Goal: Information Seeking & Learning: Check status

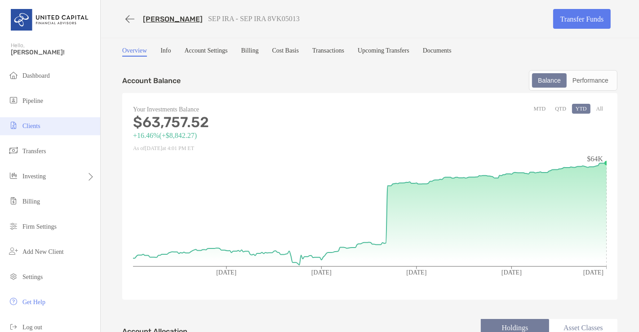
click at [40, 123] on span "Clients" at bounding box center [31, 126] width 18 height 7
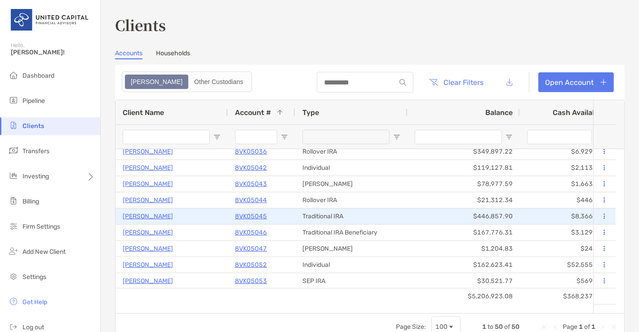
click at [164, 215] on p "Madeline Virbasius" at bounding box center [148, 216] width 50 height 11
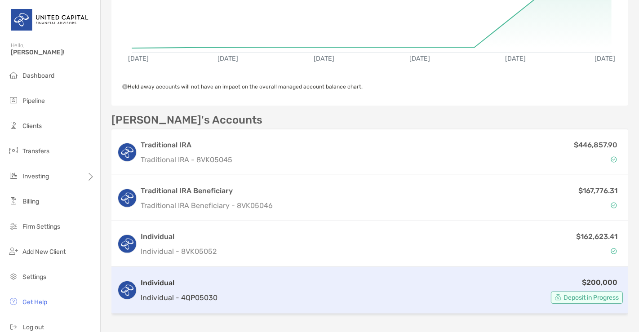
click at [222, 296] on div "$200,000 Deposit in Progress" at bounding box center [422, 290] width 402 height 27
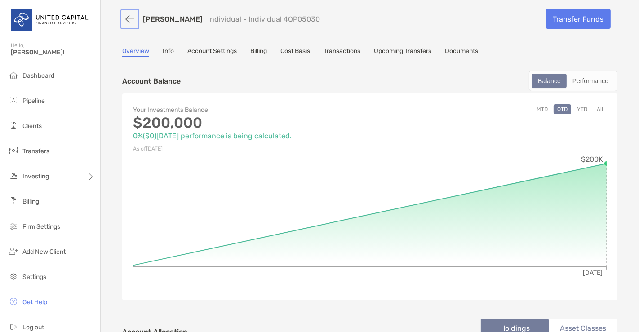
click at [131, 20] on button "button" at bounding box center [129, 19] width 15 height 17
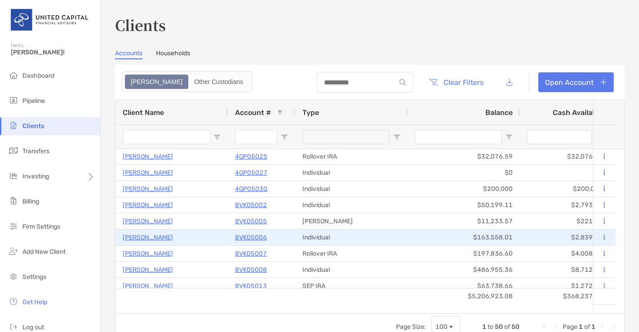
scroll to position [340, 0]
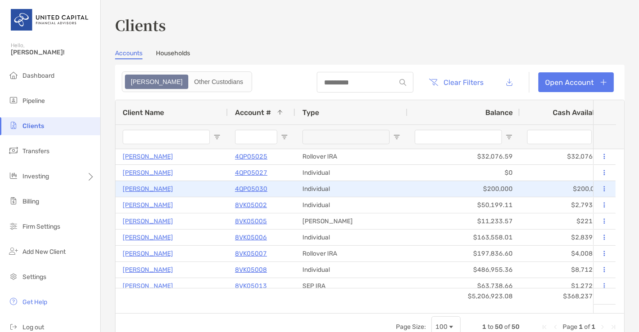
click at [155, 189] on p "Madeline Virbasius" at bounding box center [148, 188] width 50 height 11
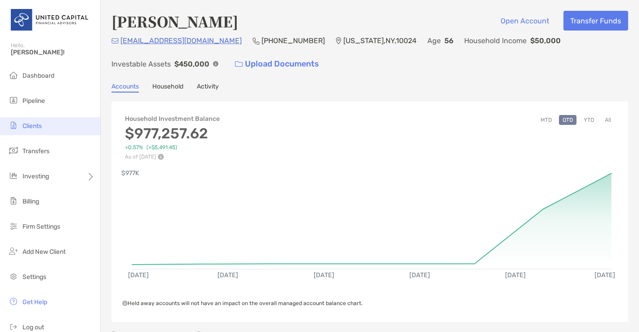
click at [46, 124] on li "Clients" at bounding box center [50, 126] width 100 height 18
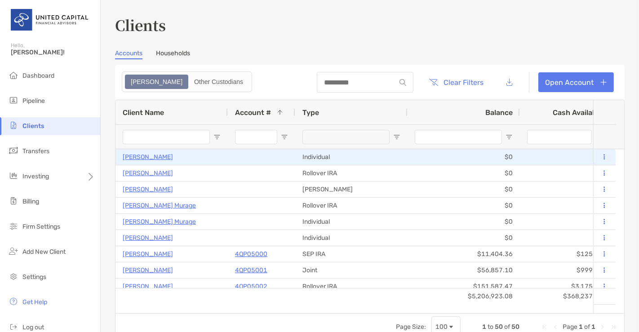
click at [148, 157] on p "Kristin Kelly" at bounding box center [148, 156] width 50 height 11
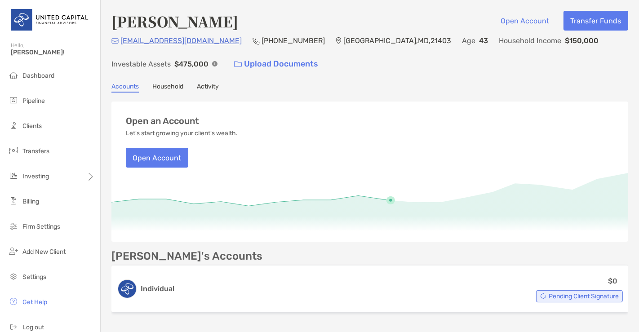
click at [217, 89] on link "Activity" at bounding box center [208, 88] width 22 height 10
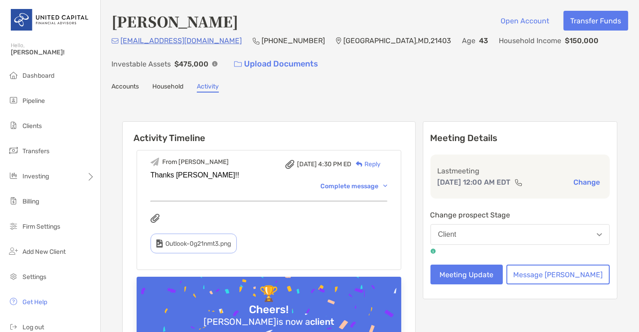
click at [173, 86] on link "Household" at bounding box center [167, 88] width 31 height 10
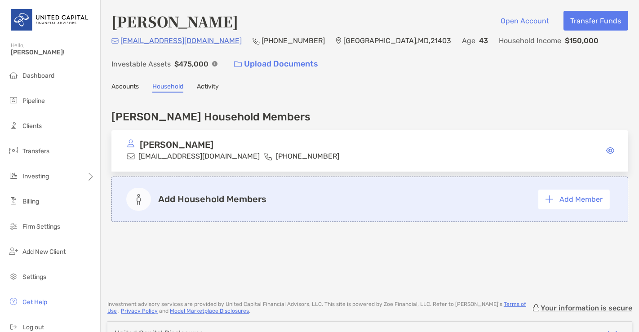
click at [120, 87] on link "Accounts" at bounding box center [124, 88] width 27 height 10
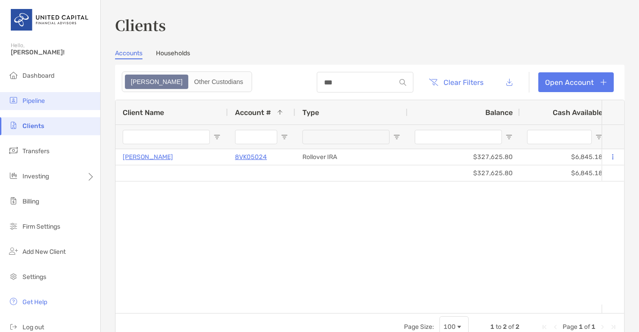
click at [31, 99] on span "Pipeline" at bounding box center [33, 101] width 22 height 8
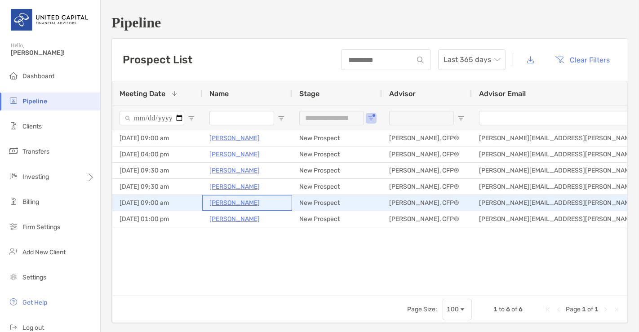
click at [226, 201] on p "[PERSON_NAME]" at bounding box center [234, 202] width 50 height 11
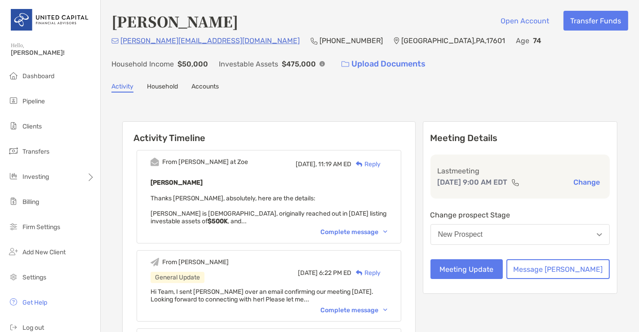
click at [360, 228] on div "Complete message" at bounding box center [353, 232] width 67 height 8
